Goal: Task Accomplishment & Management: Use online tool/utility

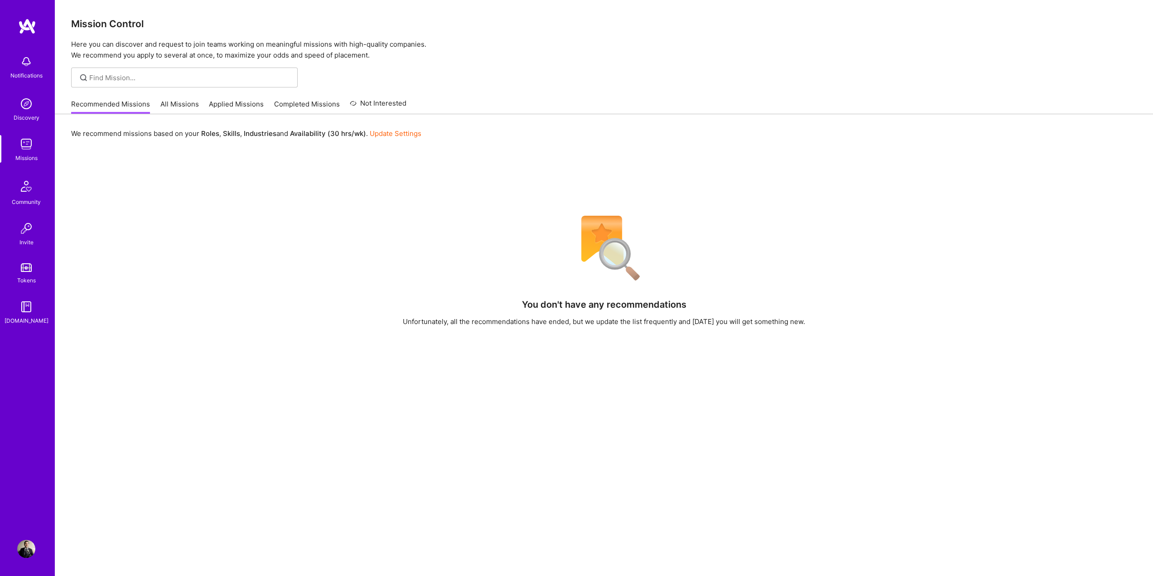
click at [178, 100] on link "All Missions" at bounding box center [179, 106] width 39 height 15
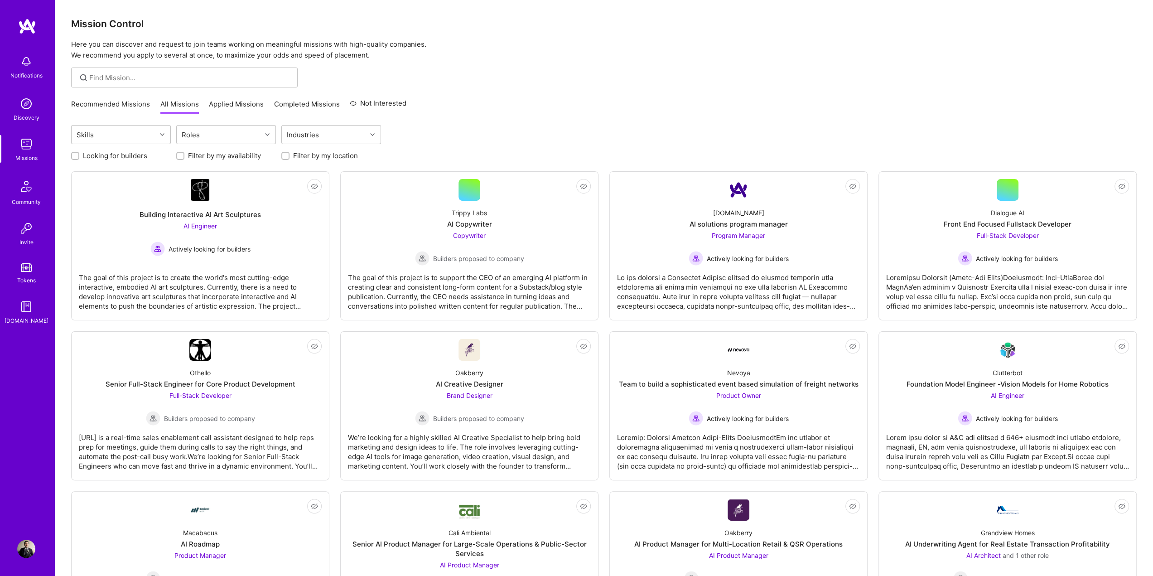
click at [77, 156] on input "Looking for builders" at bounding box center [76, 156] width 6 height 6
checkbox input "true"
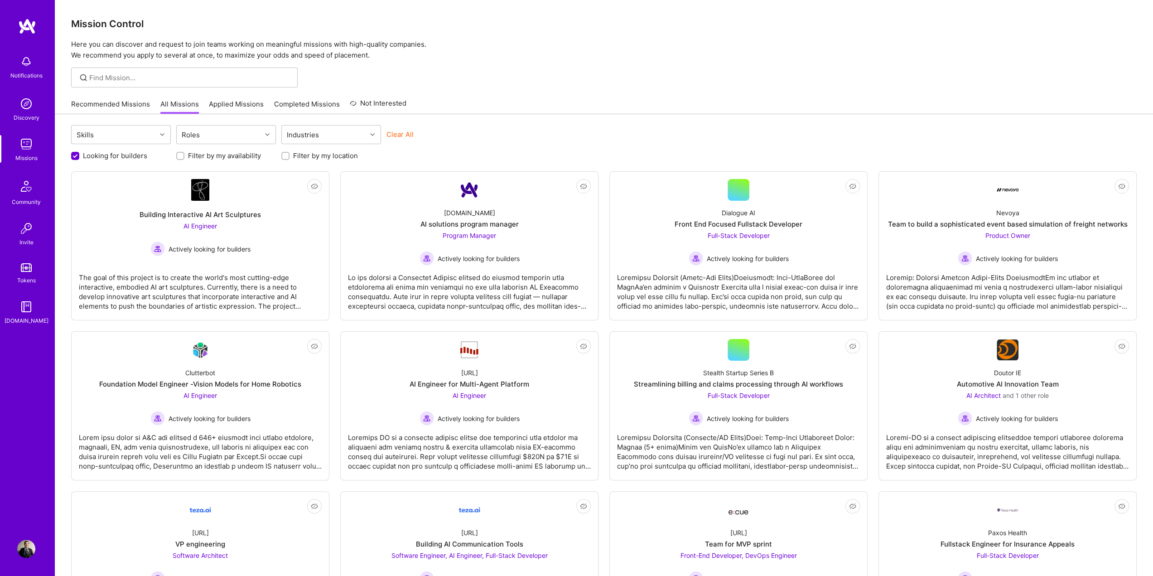
click at [297, 156] on label "Filter by my location" at bounding box center [325, 156] width 65 height 10
click at [290, 156] on input "Filter by my location" at bounding box center [286, 156] width 6 height 6
checkbox input "true"
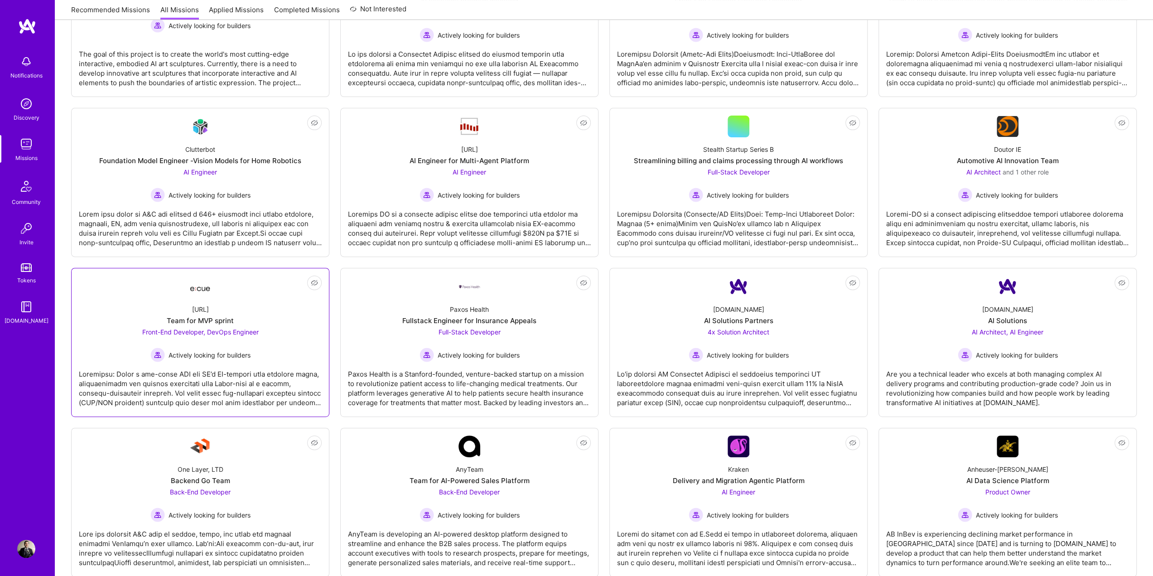
scroll to position [222, 0]
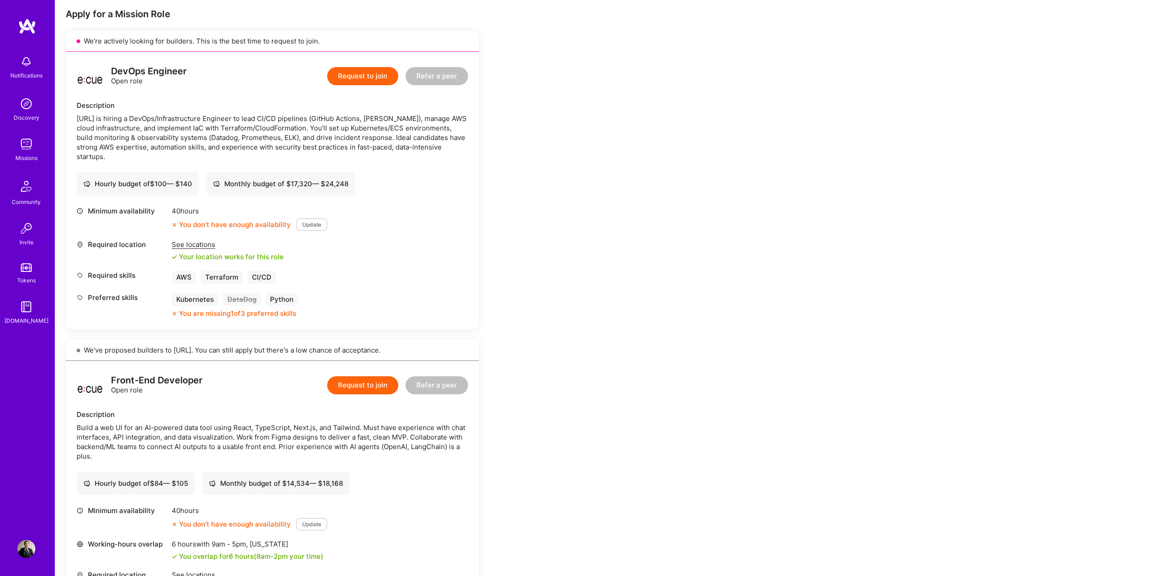
scroll to position [363, 0]
